Goal: Entertainment & Leisure: Consume media (video, audio)

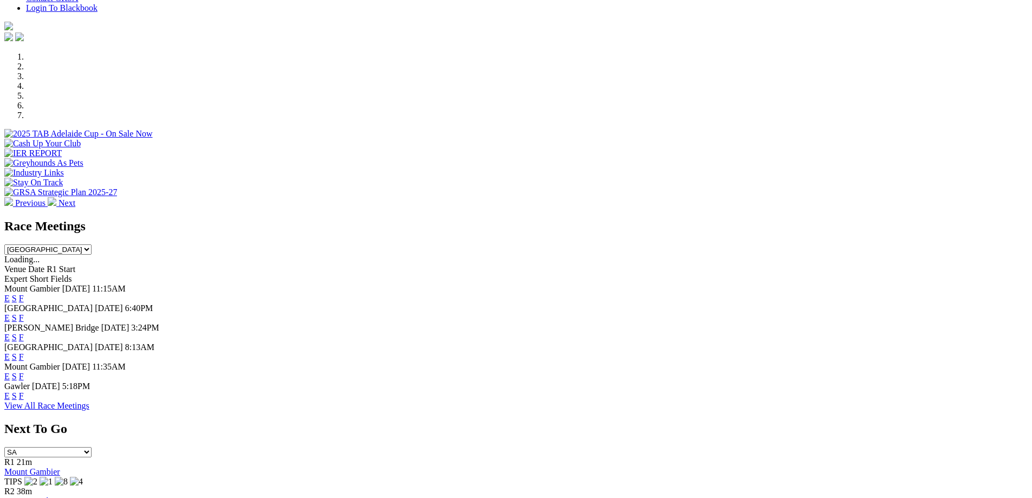
scroll to position [433, 0]
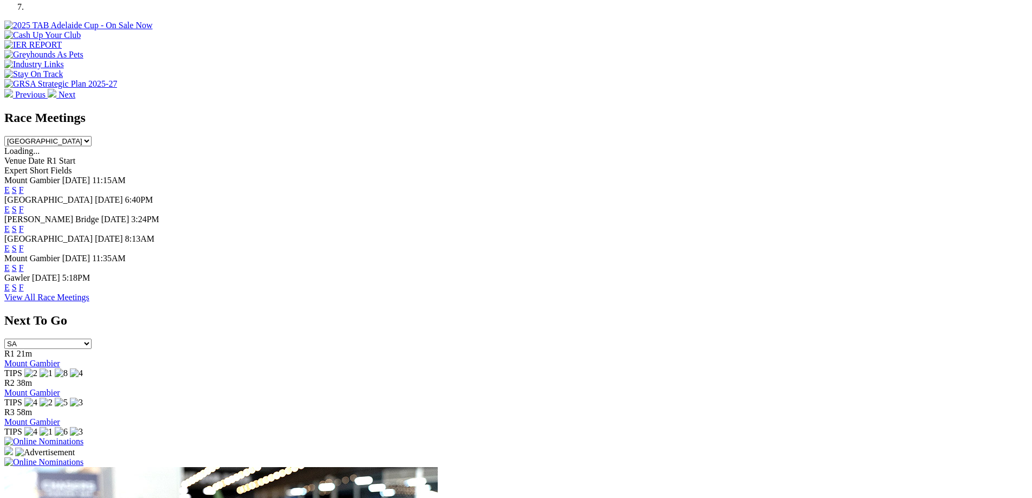
click at [24, 244] on link "F" at bounding box center [21, 248] width 5 height 9
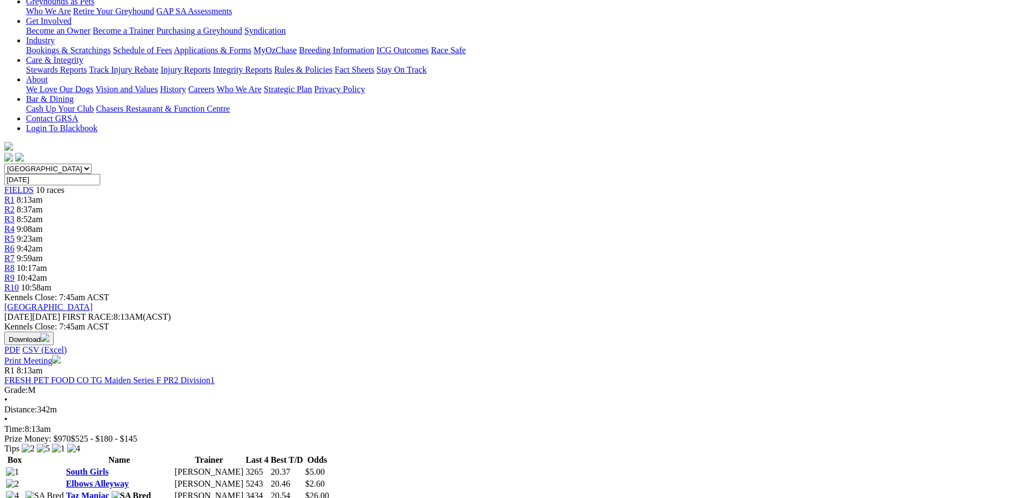
scroll to position [108, 0]
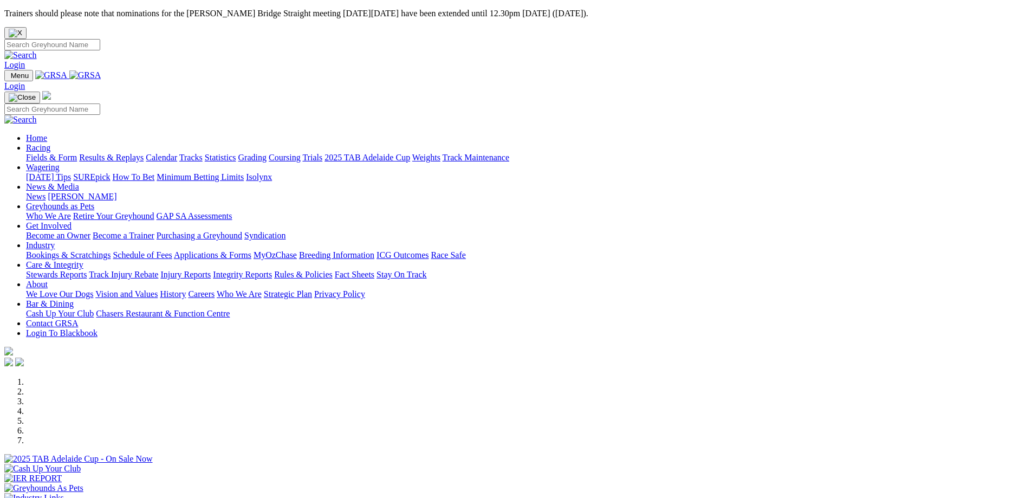
click at [144, 153] on link "Results & Replays" at bounding box center [111, 157] width 64 height 9
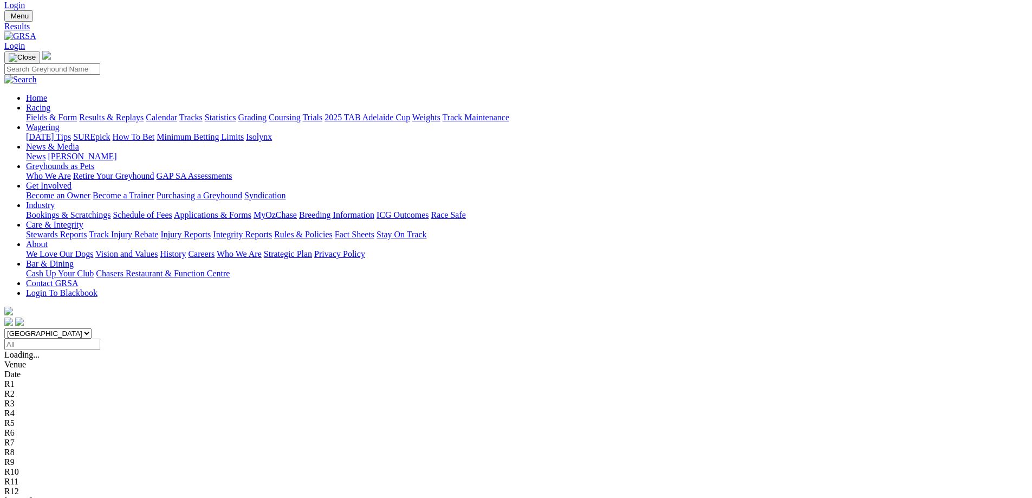
scroll to position [108, 0]
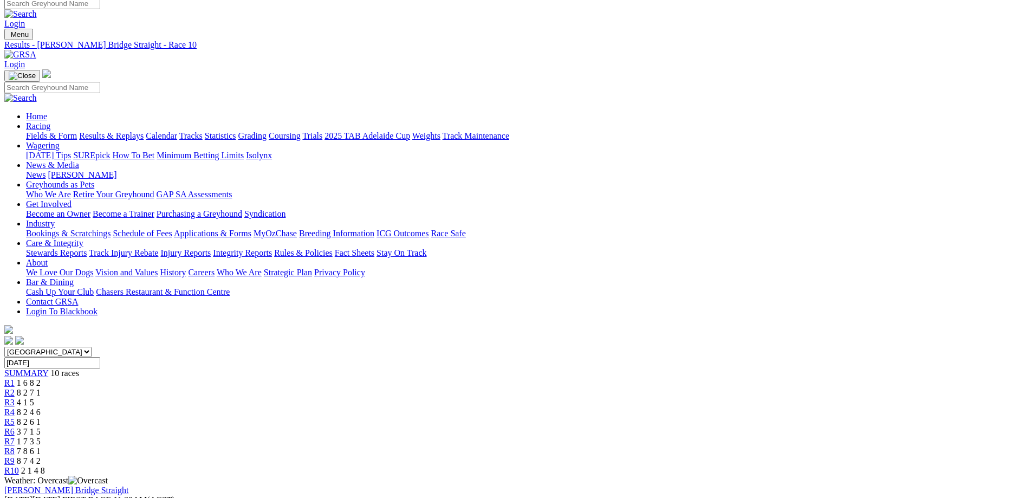
scroll to position [54, 0]
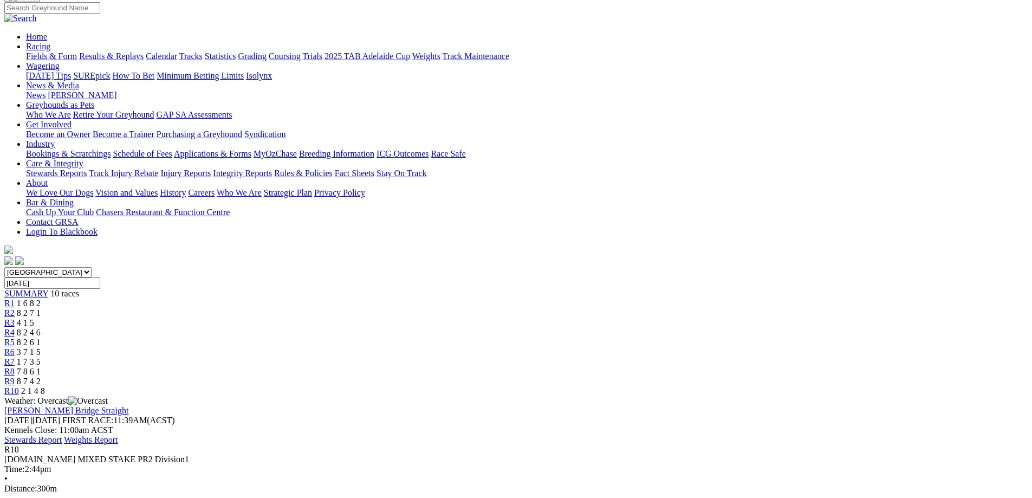
scroll to position [108, 0]
